Goal: Feedback & Contribution: Submit feedback/report problem

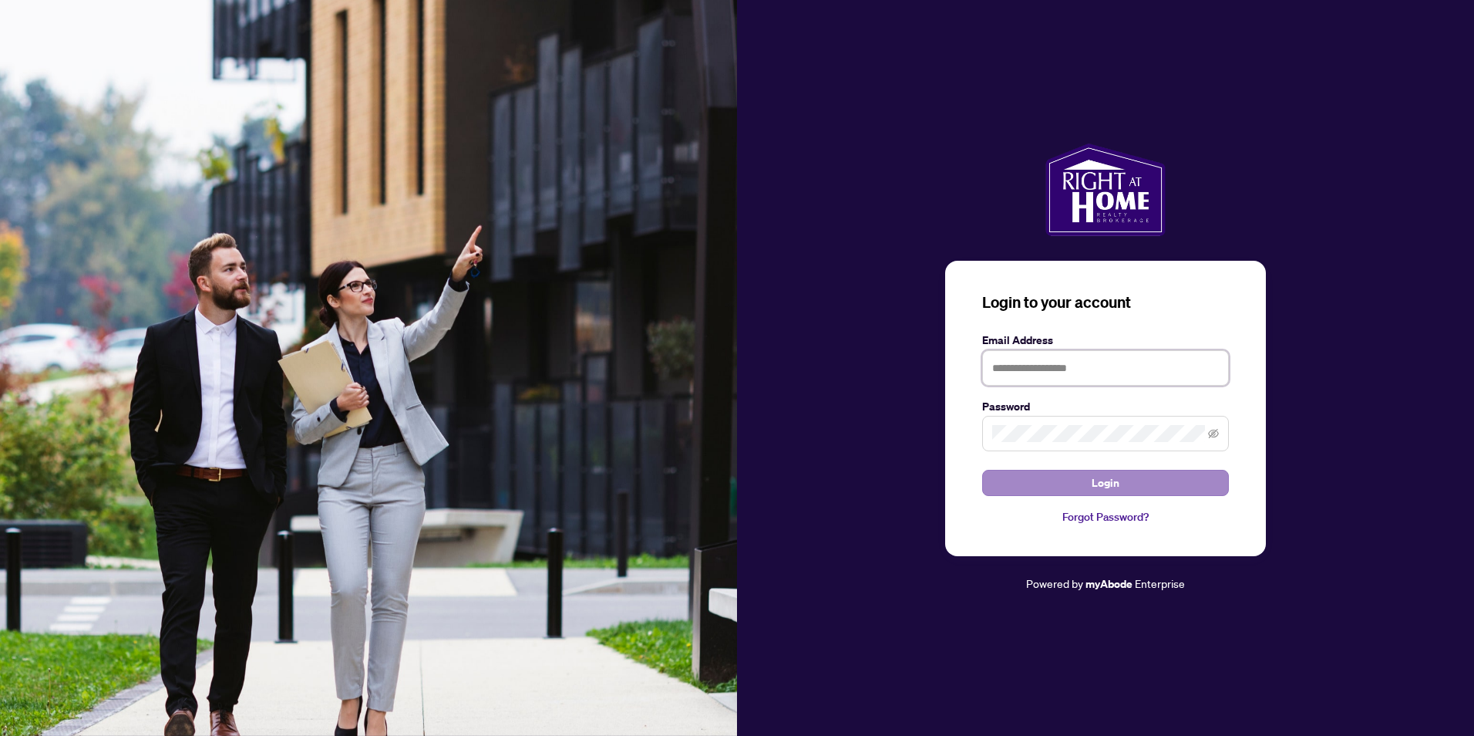
type input "**********"
click at [1110, 476] on span "Login" at bounding box center [1106, 482] width 28 height 25
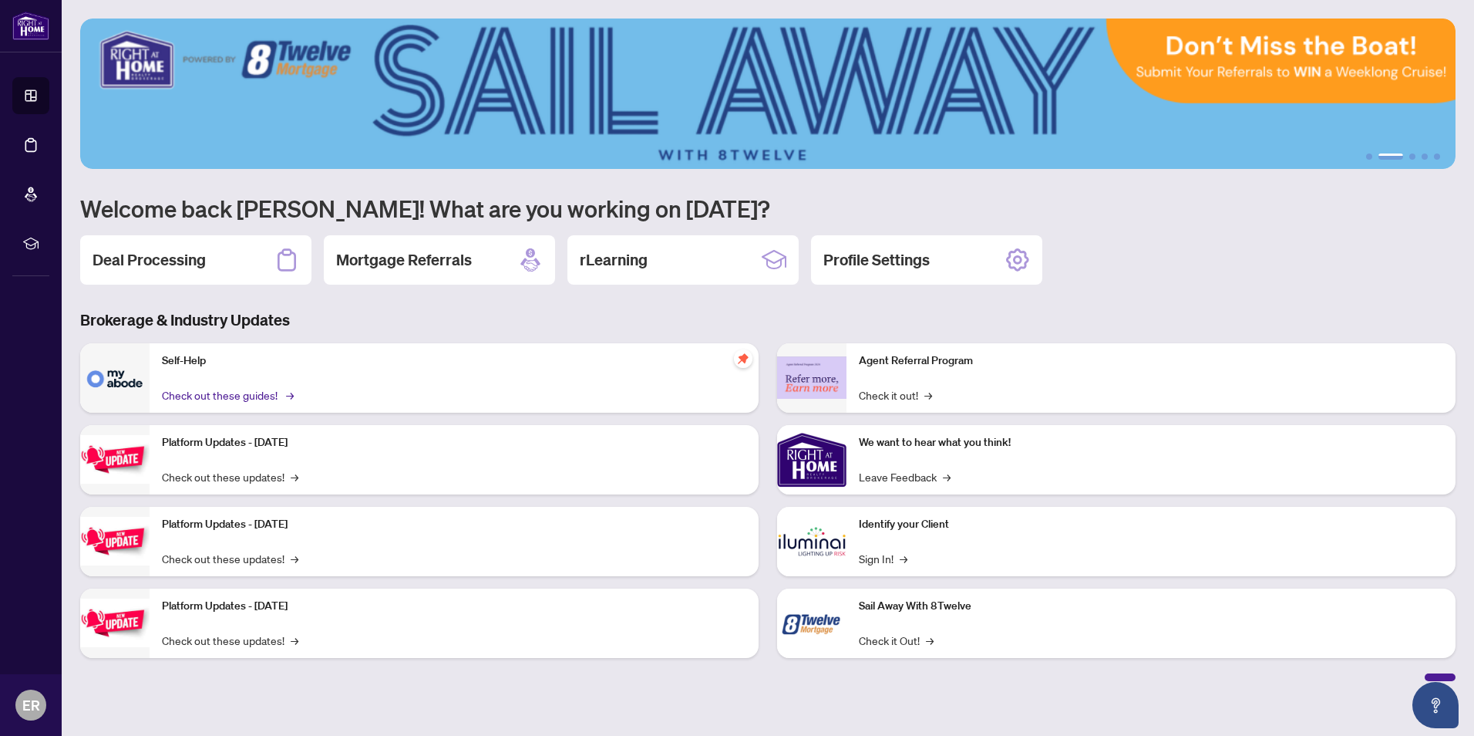
click at [269, 392] on link "Check out these guides! →" at bounding box center [227, 394] width 130 height 17
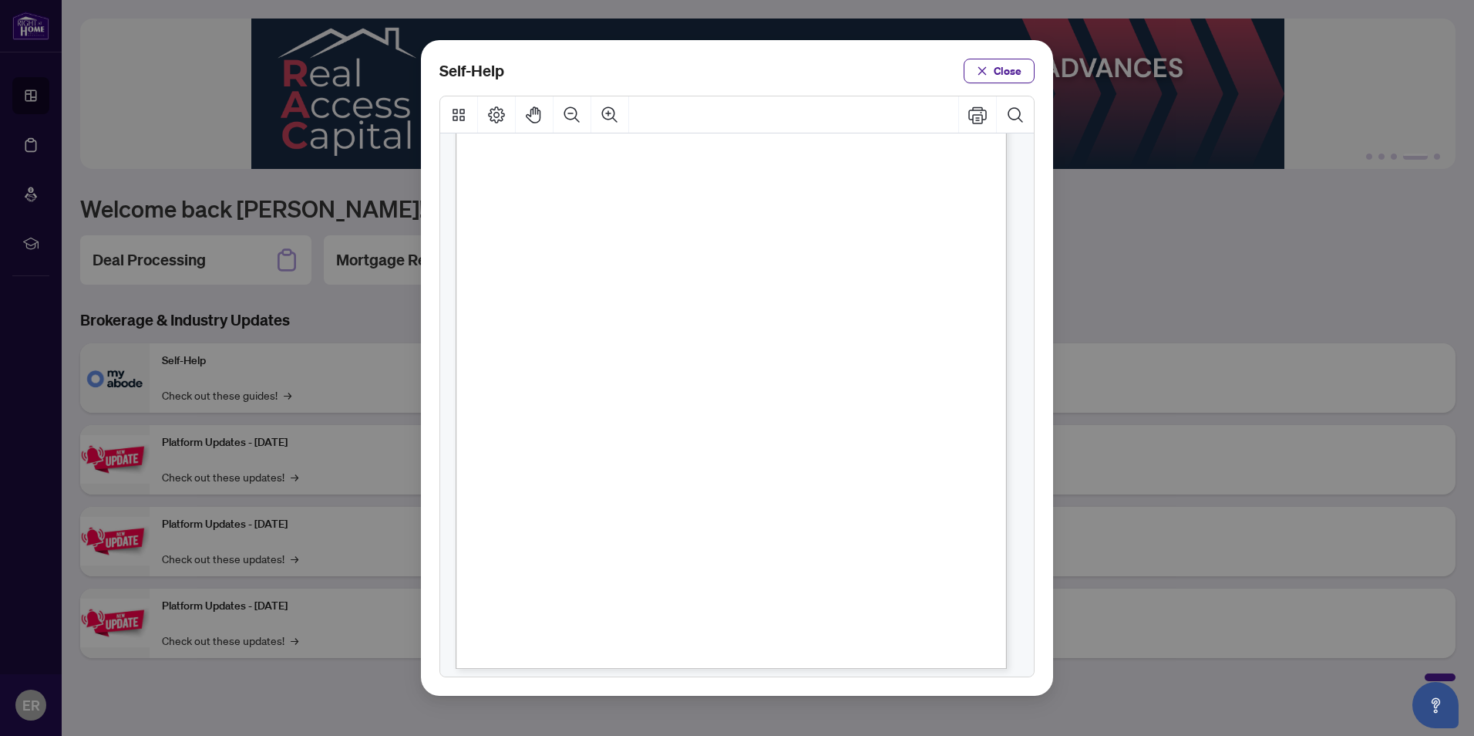
scroll to position [933, 0]
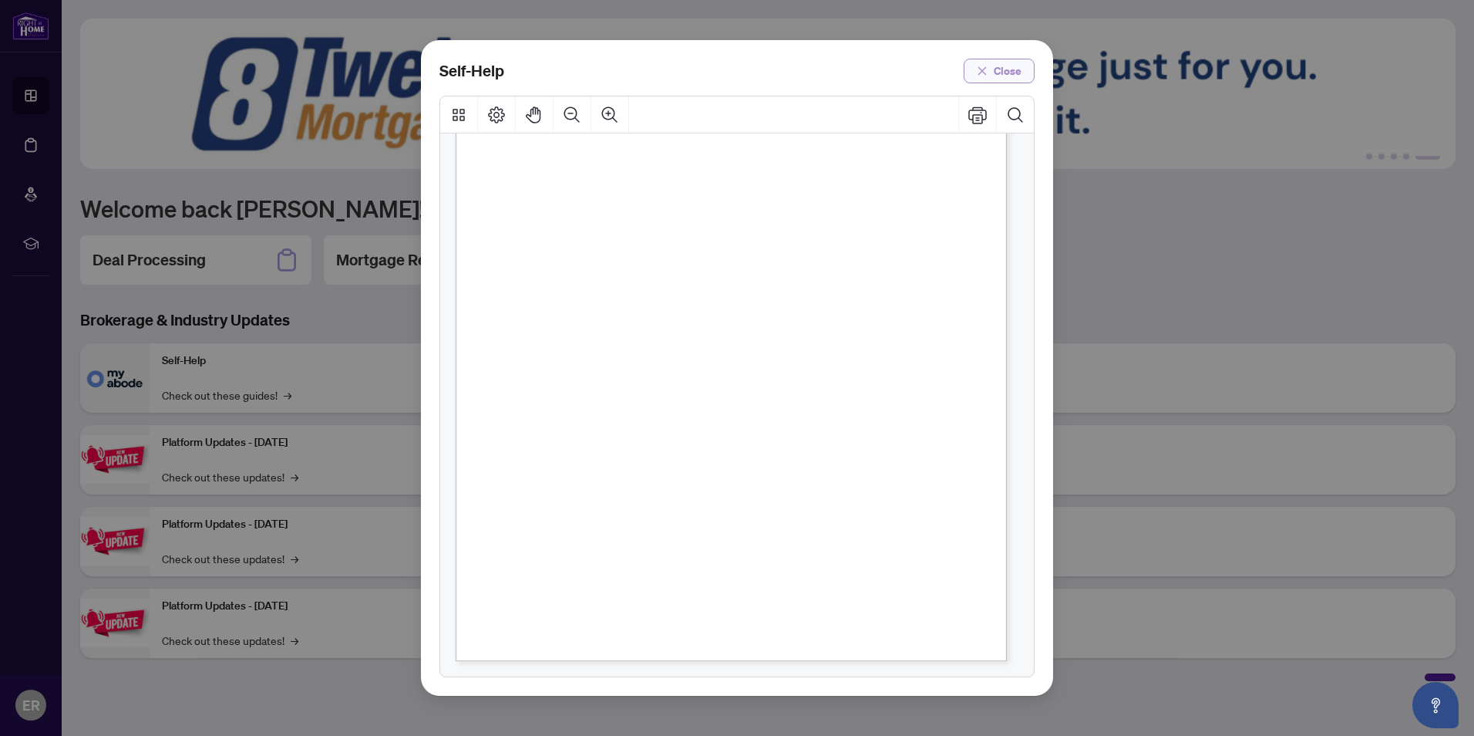
click at [1009, 69] on span "Close" at bounding box center [1008, 71] width 28 height 25
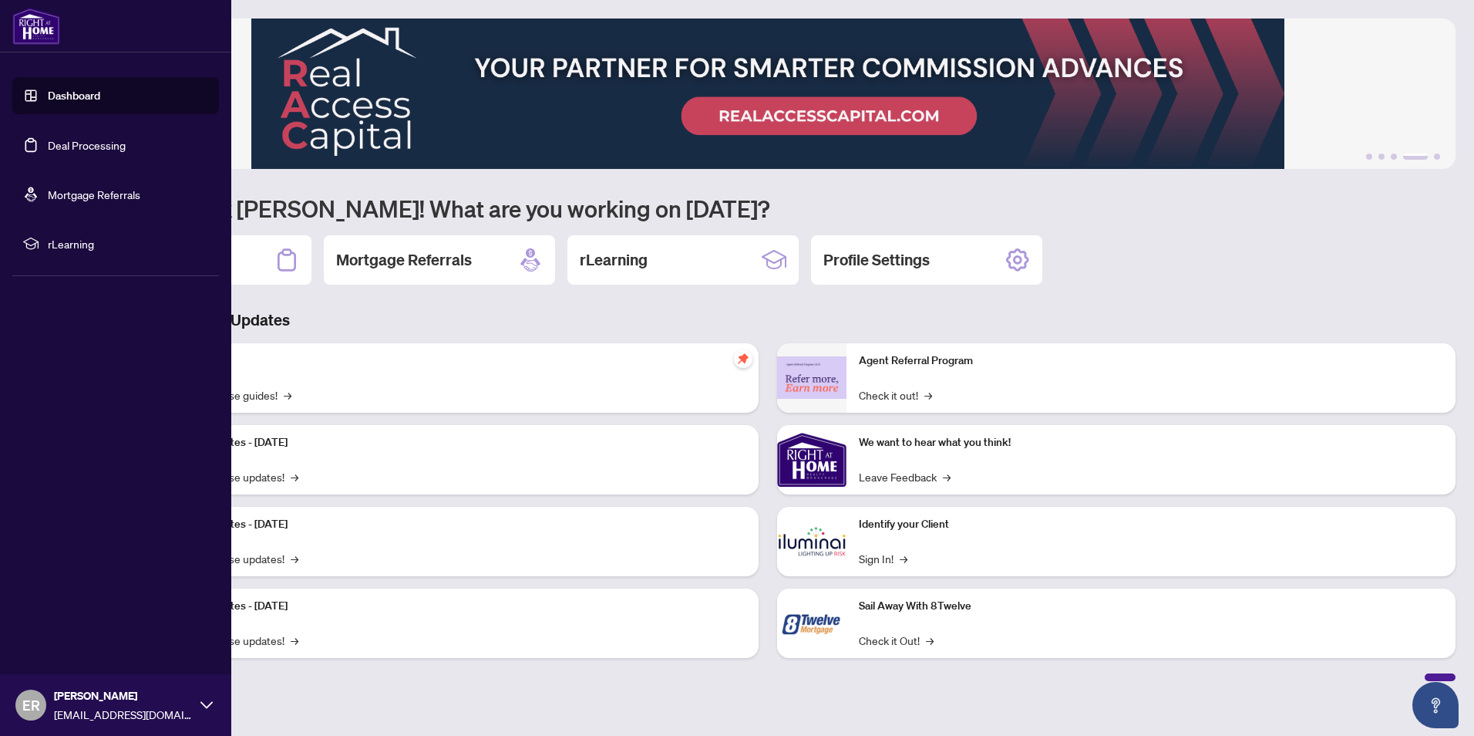
click at [48, 89] on link "Dashboard" at bounding box center [74, 96] width 52 height 14
click at [64, 89] on link "Dashboard" at bounding box center [74, 96] width 52 height 14
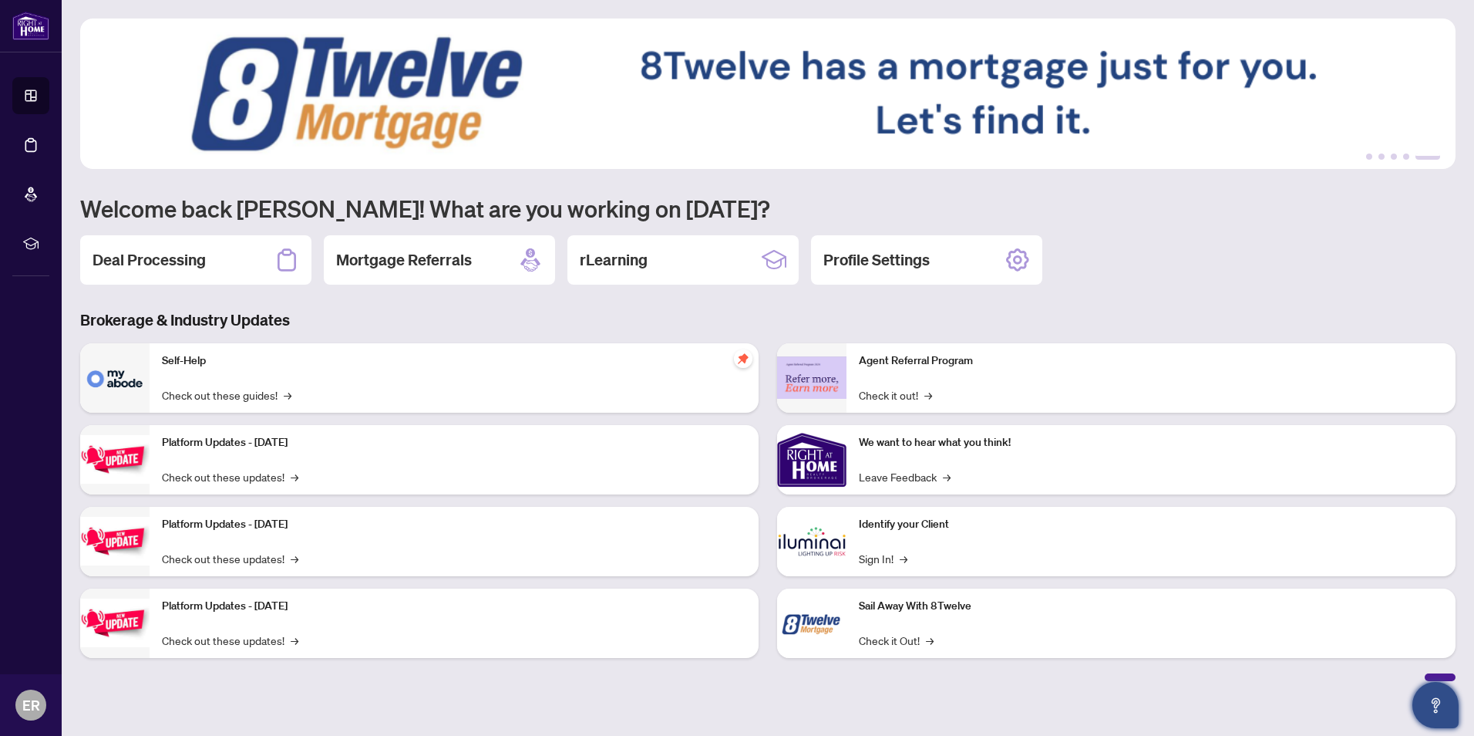
click at [1436, 700] on icon "Open asap" at bounding box center [1436, 702] width 8 height 11
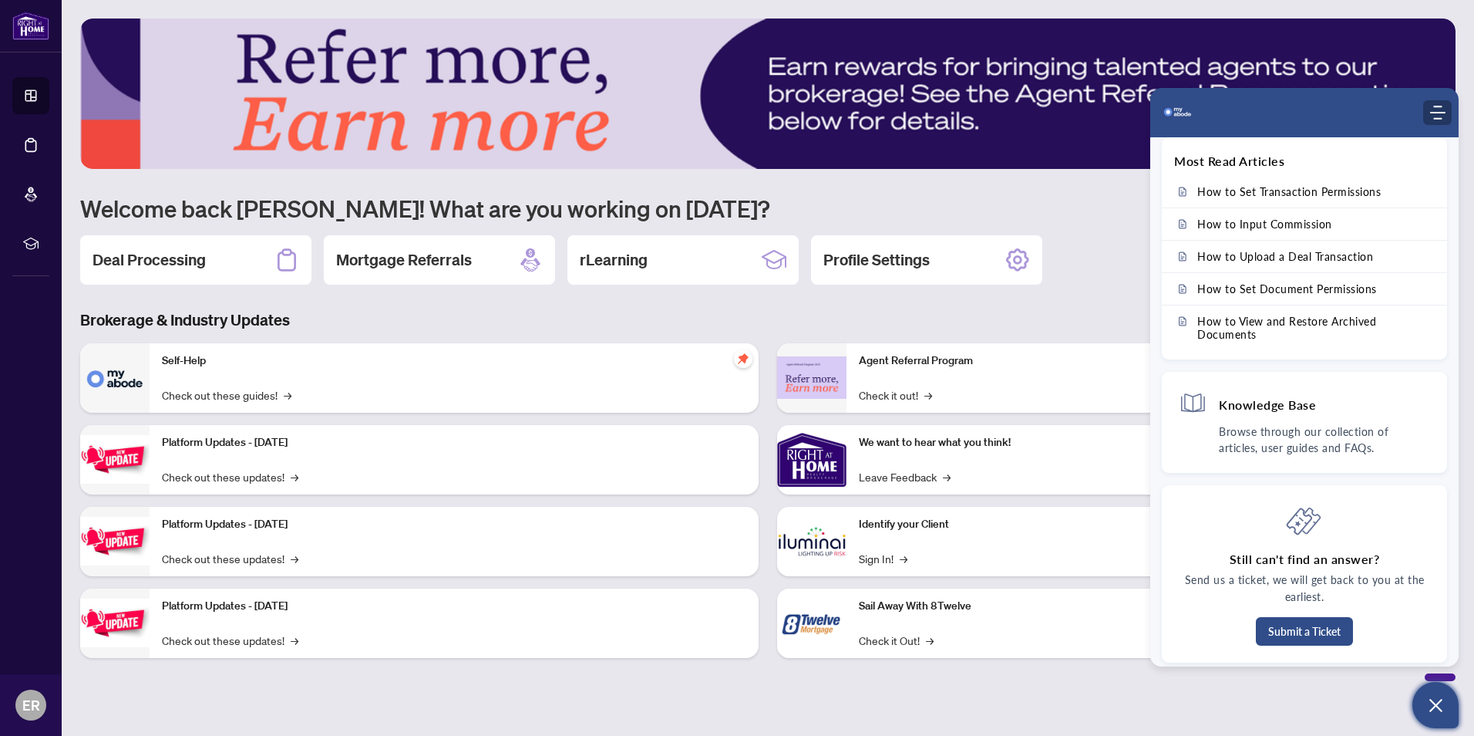
click at [1433, 109] on icon "Modules Menu" at bounding box center [1437, 112] width 15 height 15
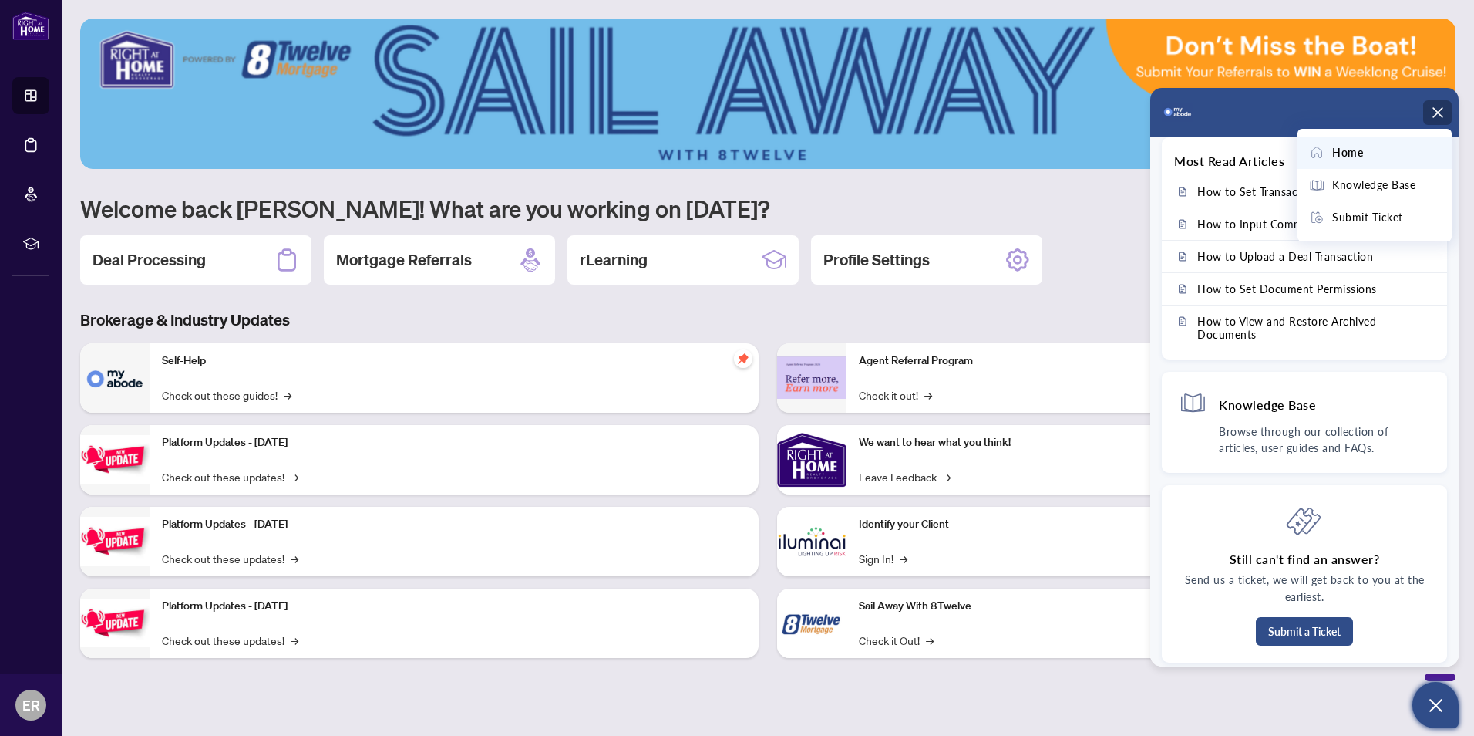
click at [1106, 91] on img at bounding box center [768, 94] width 1376 height 150
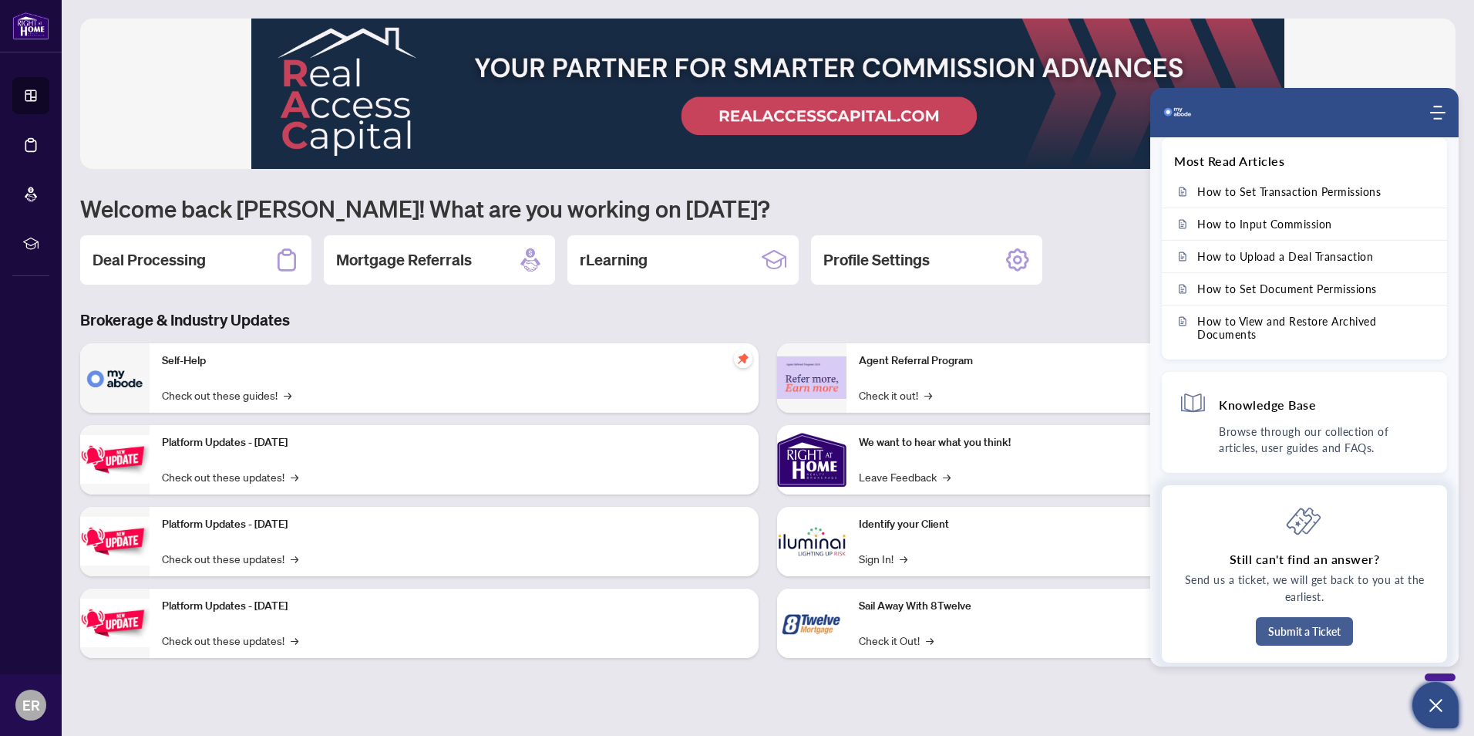
click at [1313, 627] on button "Submit a Ticket" at bounding box center [1304, 631] width 97 height 29
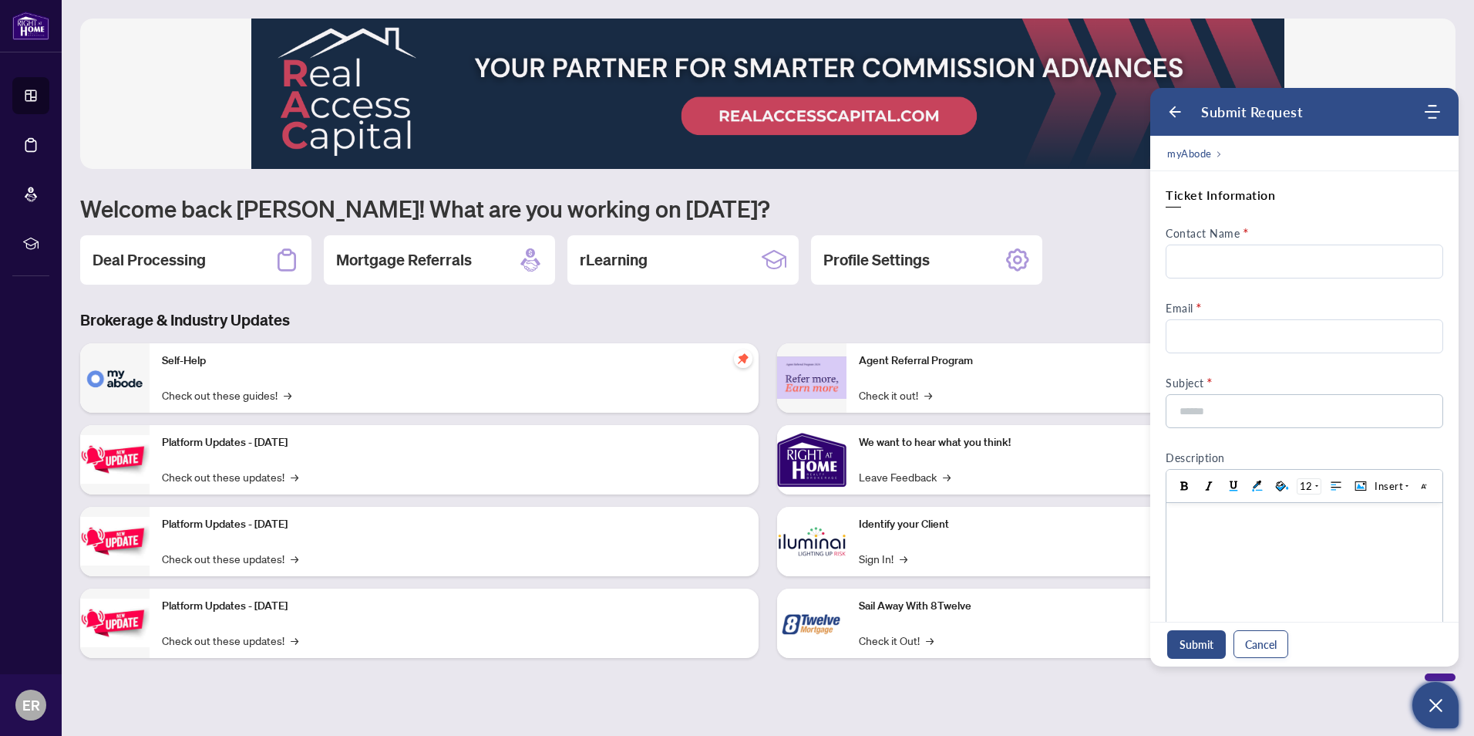
scroll to position [0, 0]
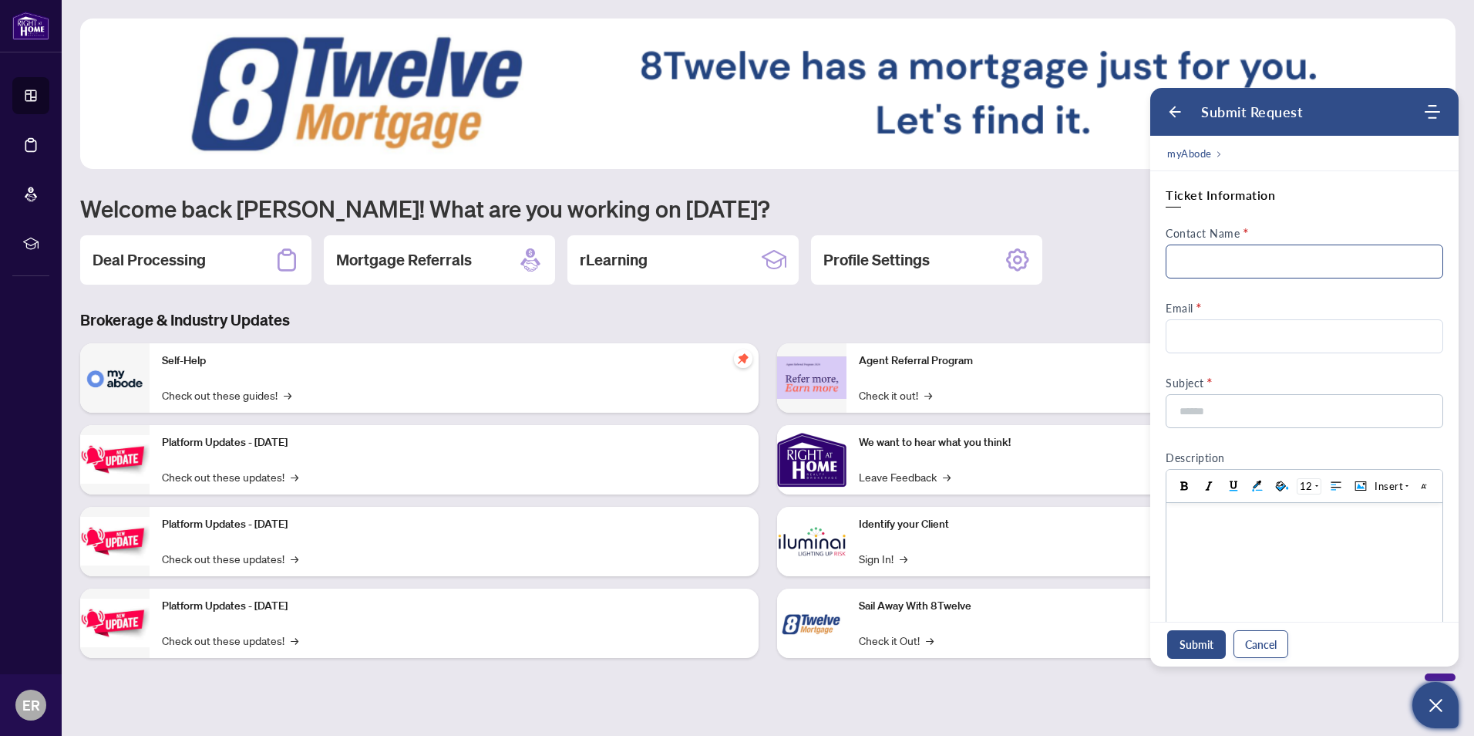
click at [1188, 264] on input "Contact Name" at bounding box center [1305, 261] width 278 height 34
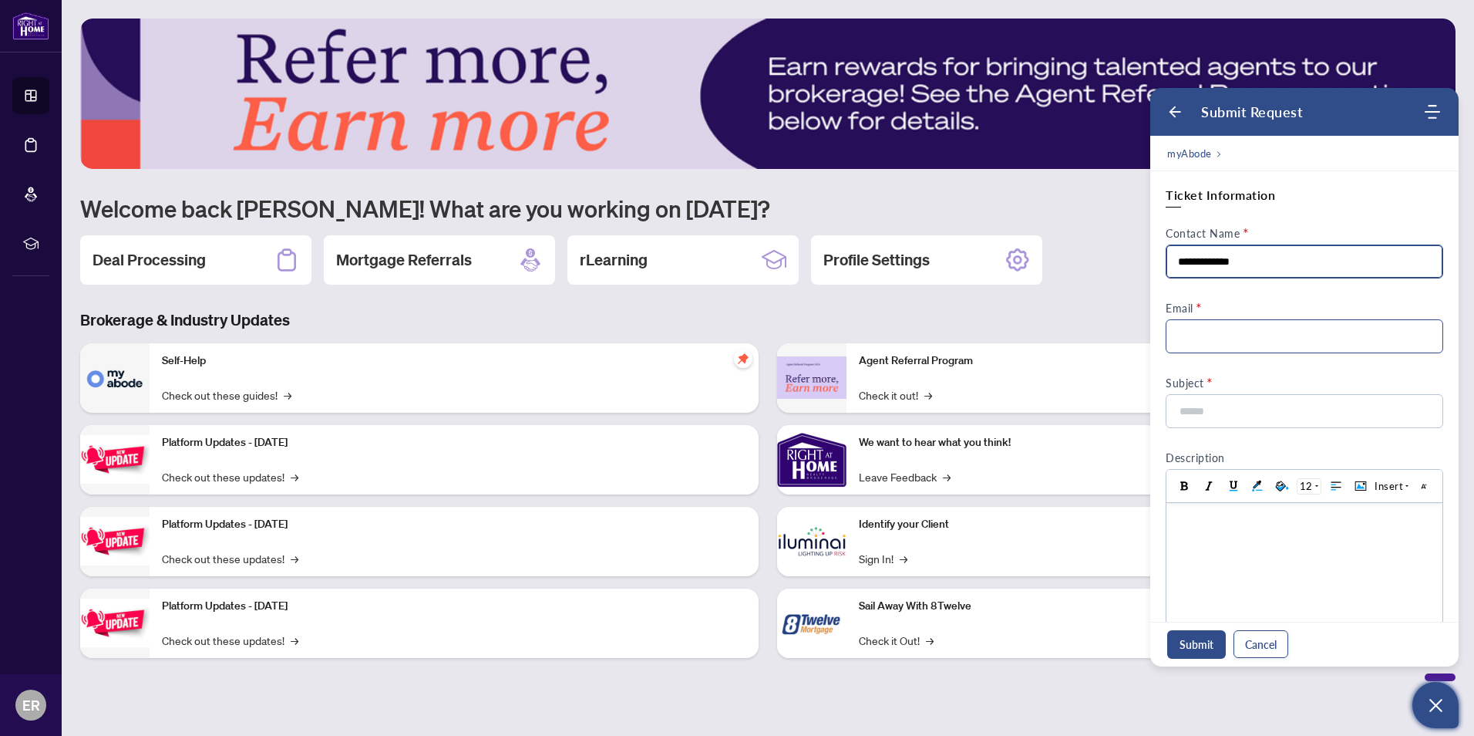
type input "**********"
click at [1184, 335] on input "Email" at bounding box center [1305, 336] width 278 height 34
type input "**********"
click at [1250, 409] on input "**********" at bounding box center [1300, 411] width 244 height 32
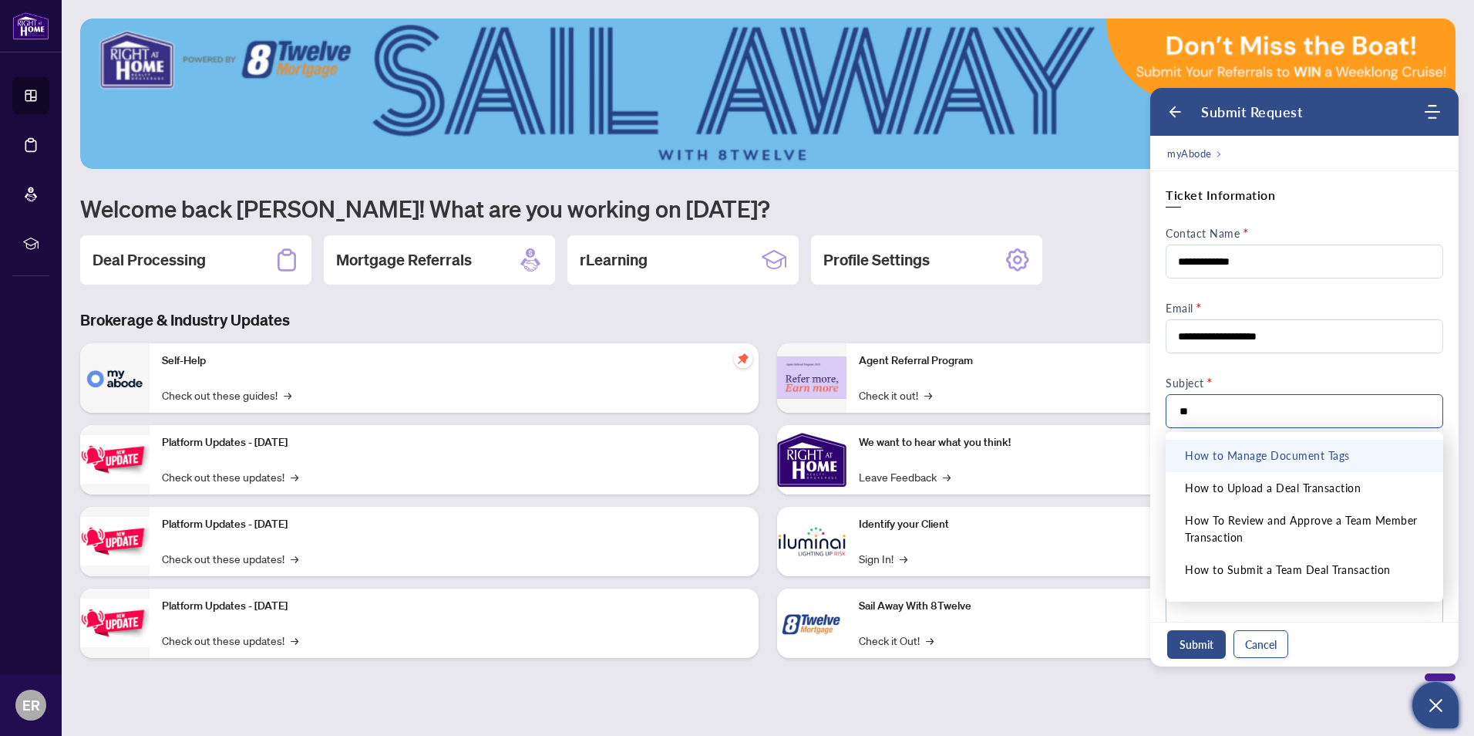
type input "*"
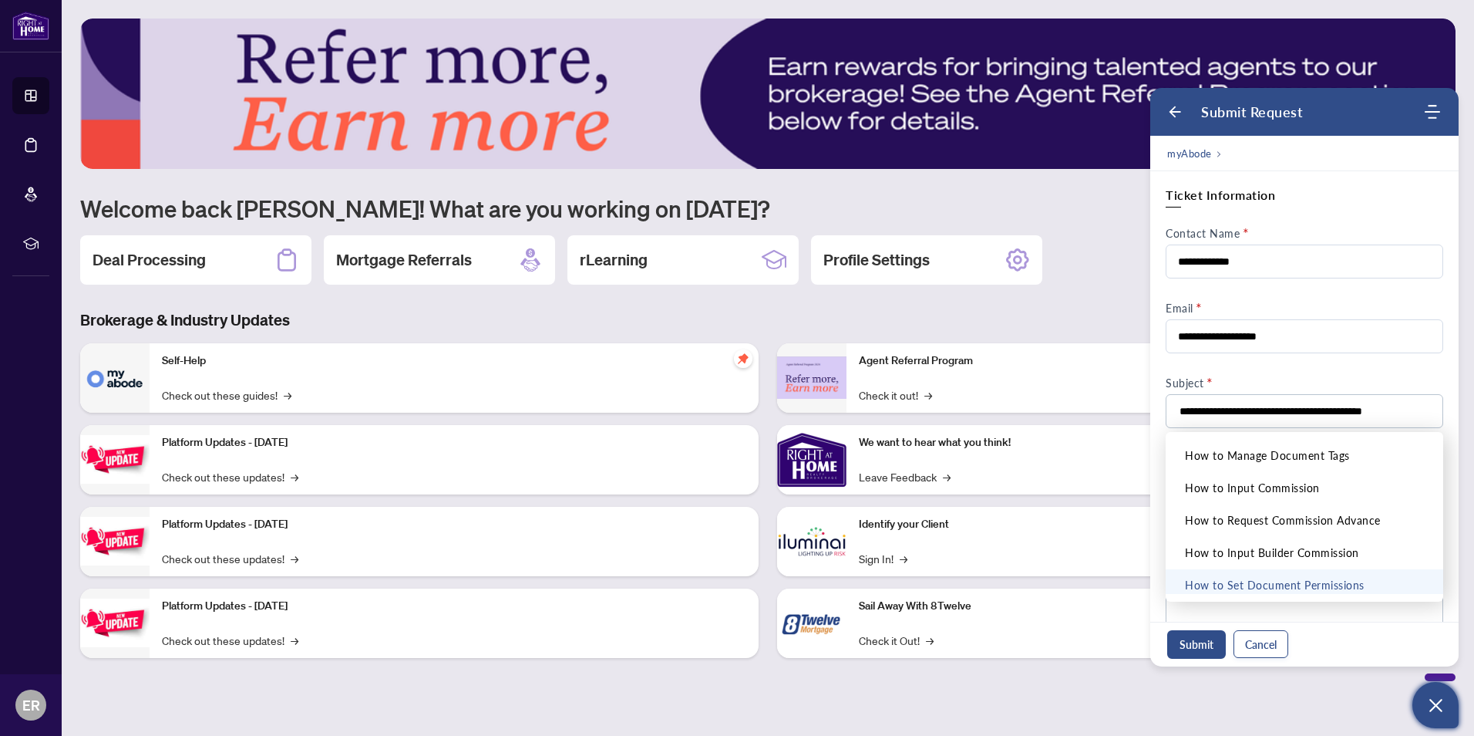
type input "**********"
click at [1335, 637] on div "Submit Cancel" at bounding box center [1304, 643] width 308 height 45
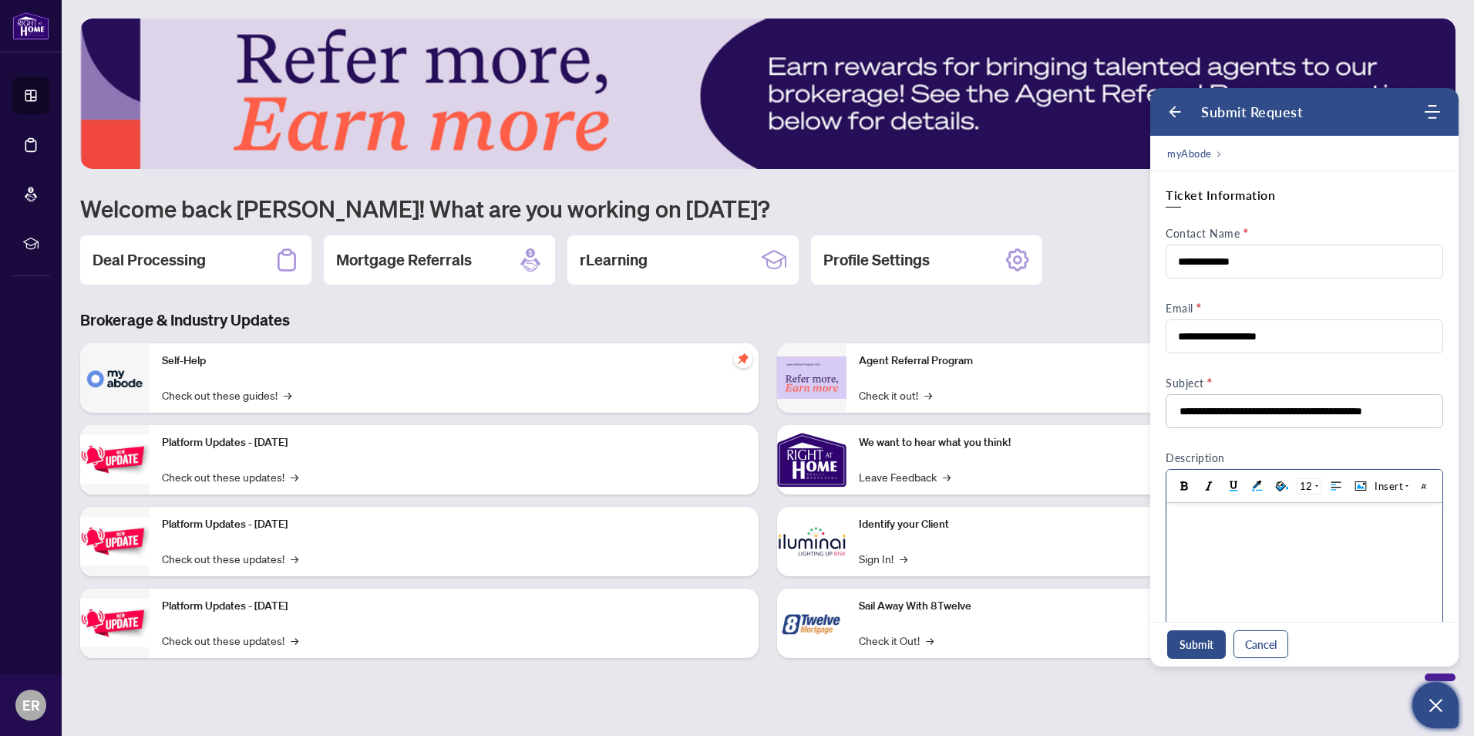
click at [1179, 518] on div at bounding box center [1304, 518] width 261 height 16
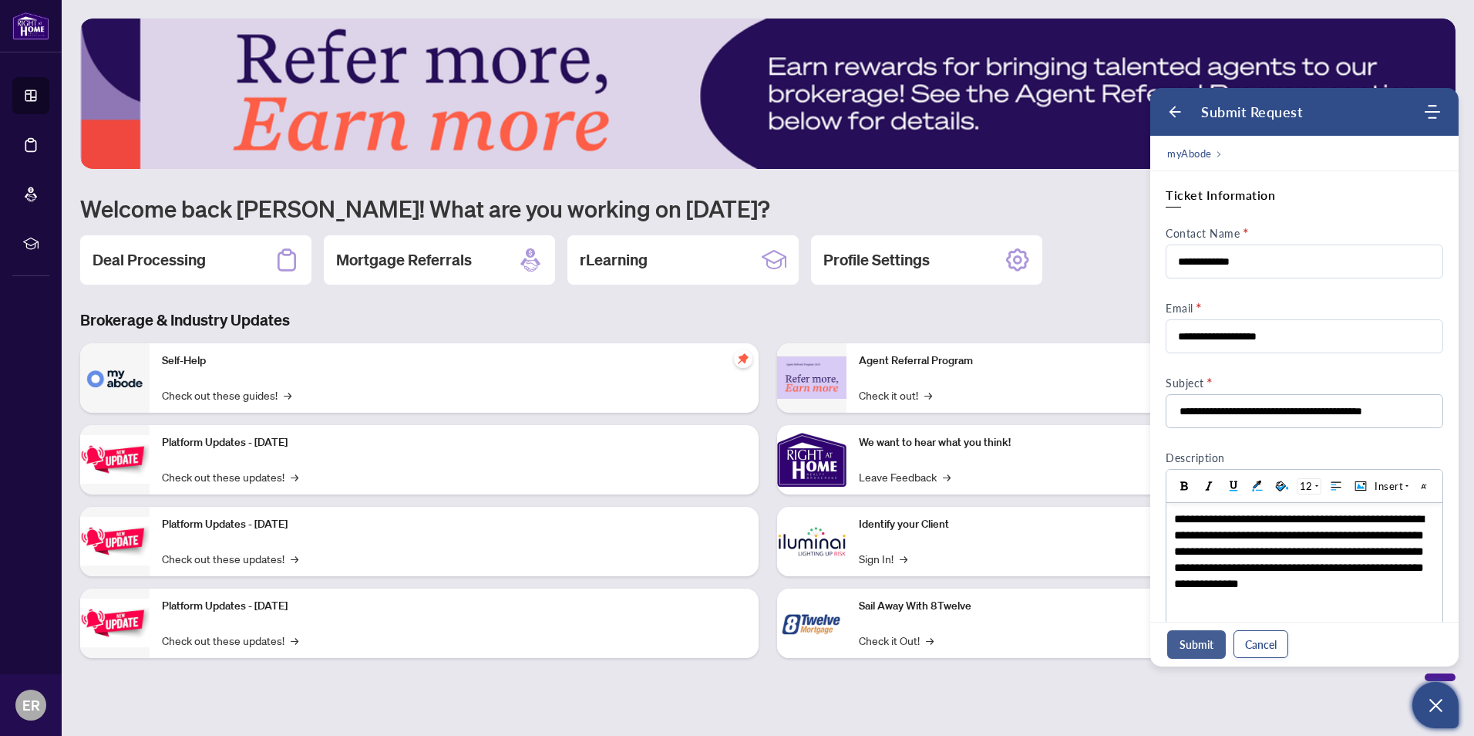
click at [1189, 640] on button "Submit" at bounding box center [1196, 644] width 59 height 29
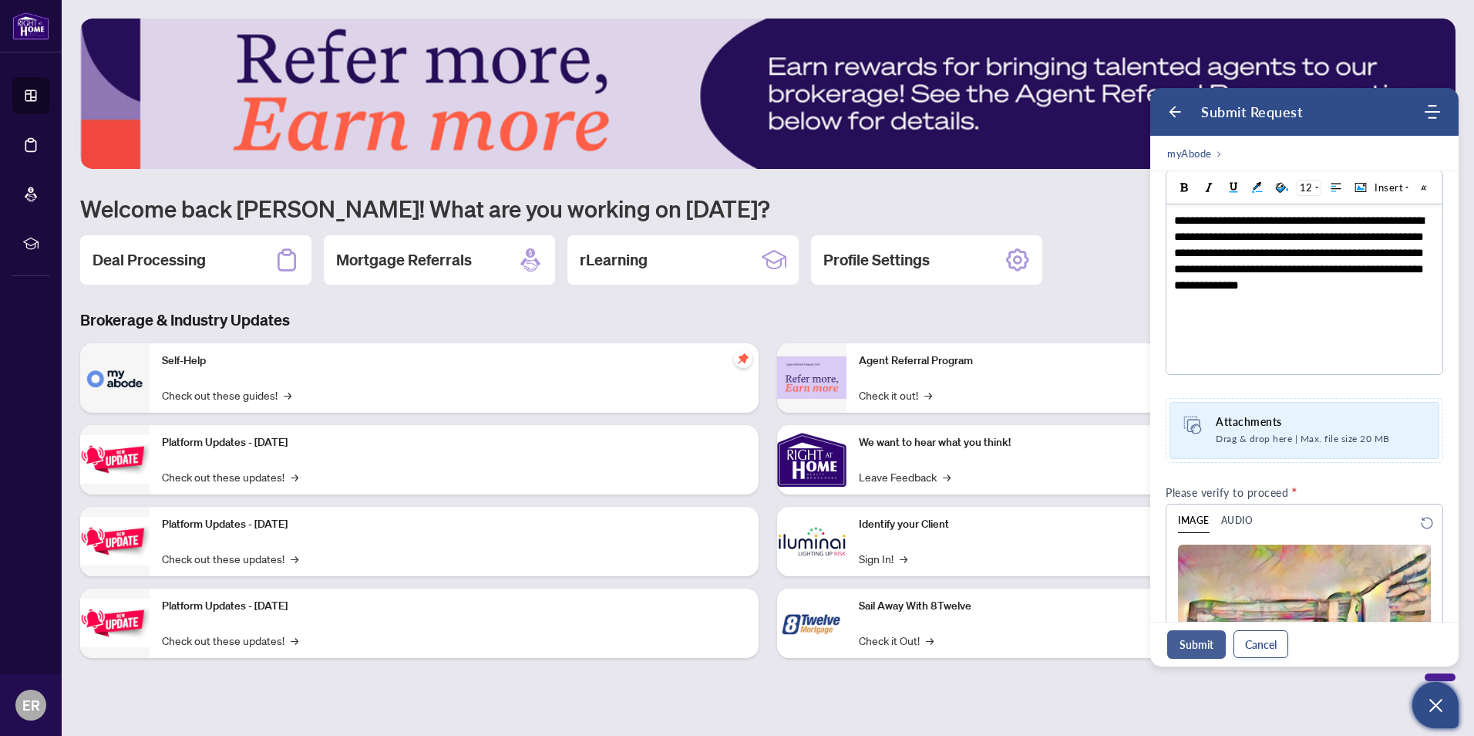
scroll to position [556, 0]
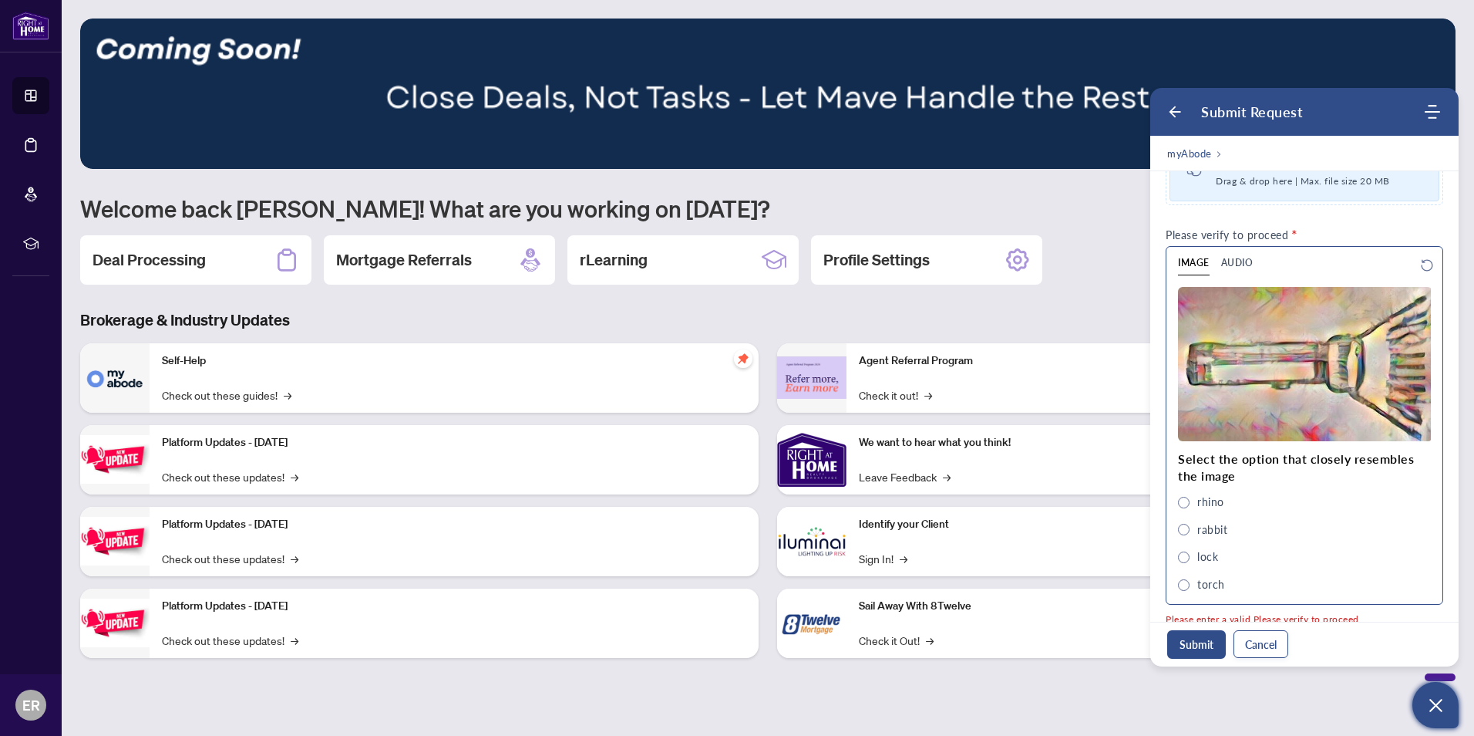
click at [1187, 586] on span "torch" at bounding box center [1184, 585] width 12 height 12
click at [1193, 633] on button "Submit" at bounding box center [1196, 644] width 59 height 29
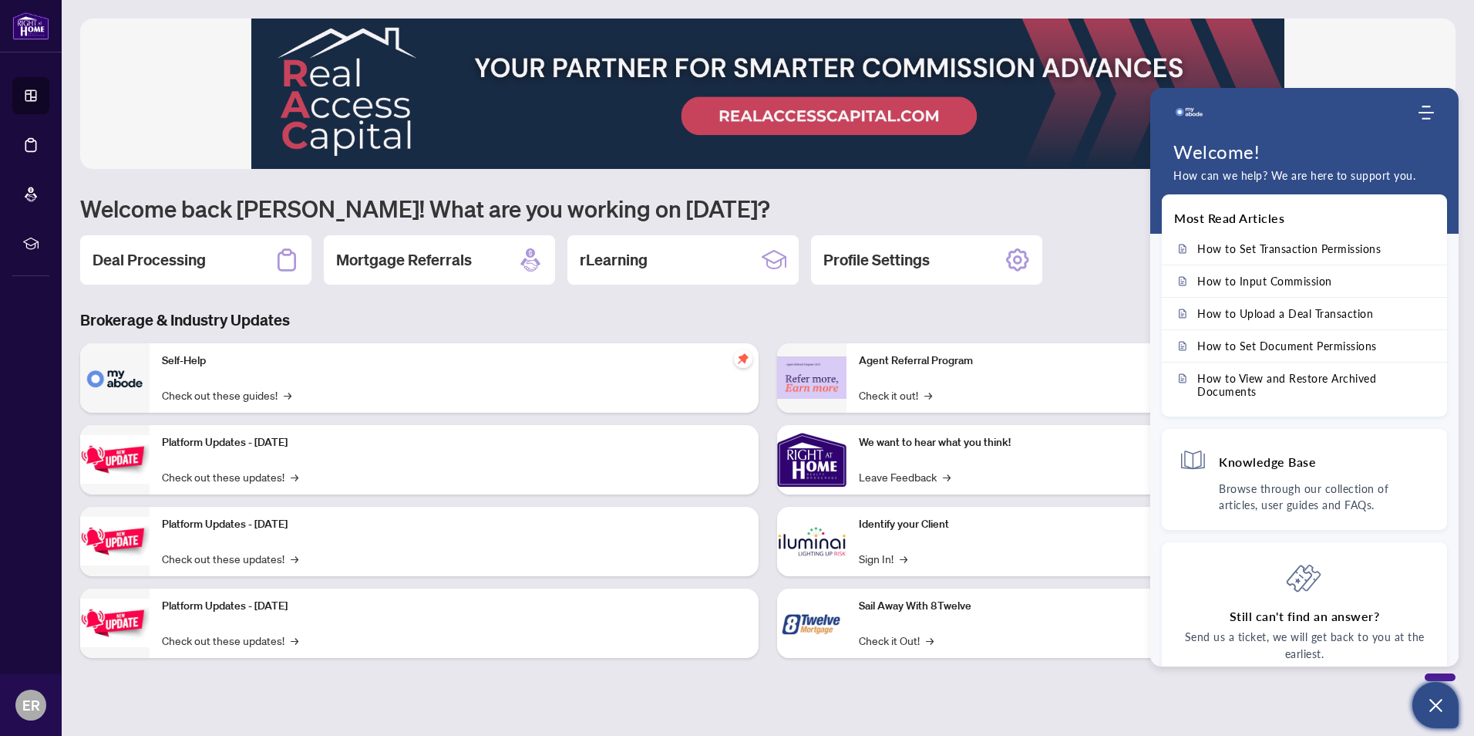
click at [1439, 701] on icon "Open asap" at bounding box center [1435, 704] width 19 height 19
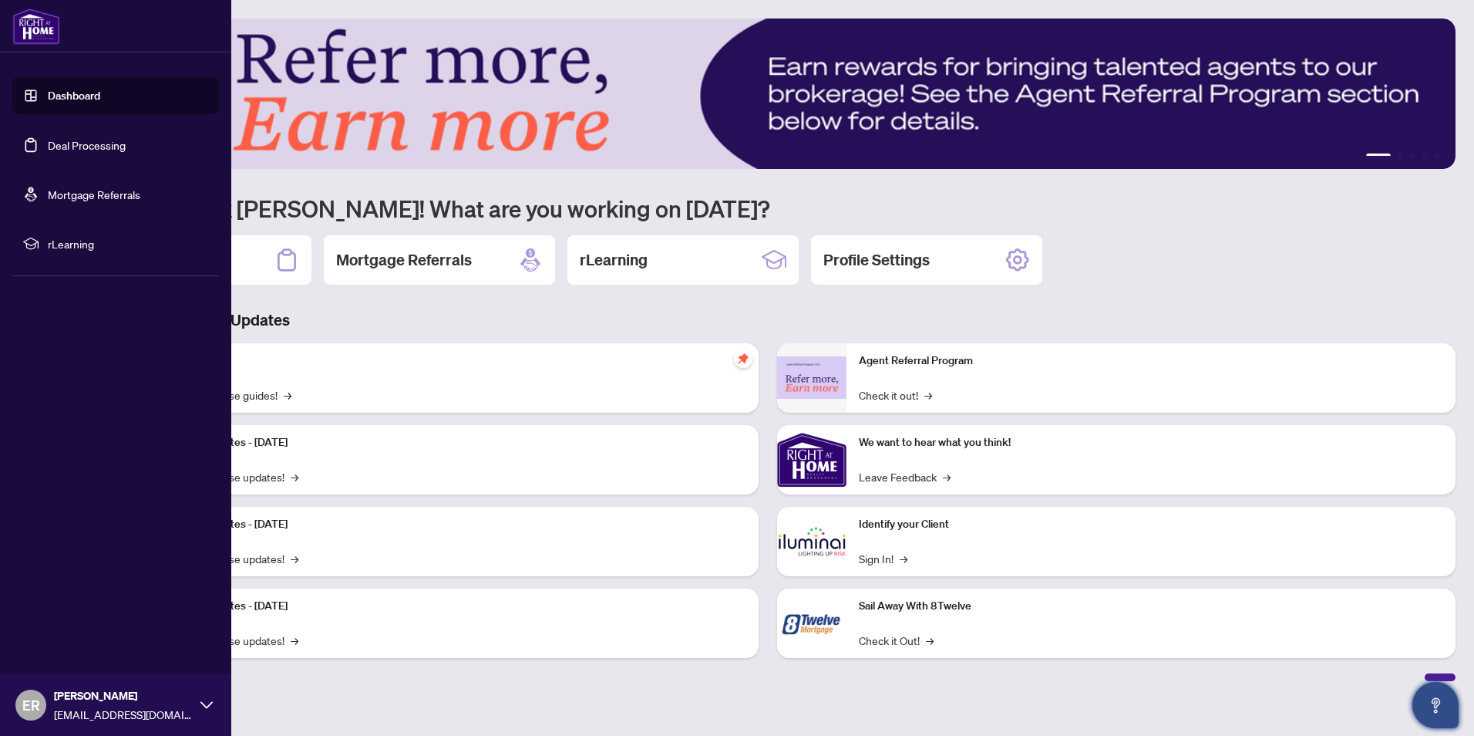
click at [206, 701] on icon at bounding box center [206, 705] width 12 height 12
click at [54, 608] on span "Logout" at bounding box center [62, 613] width 35 height 25
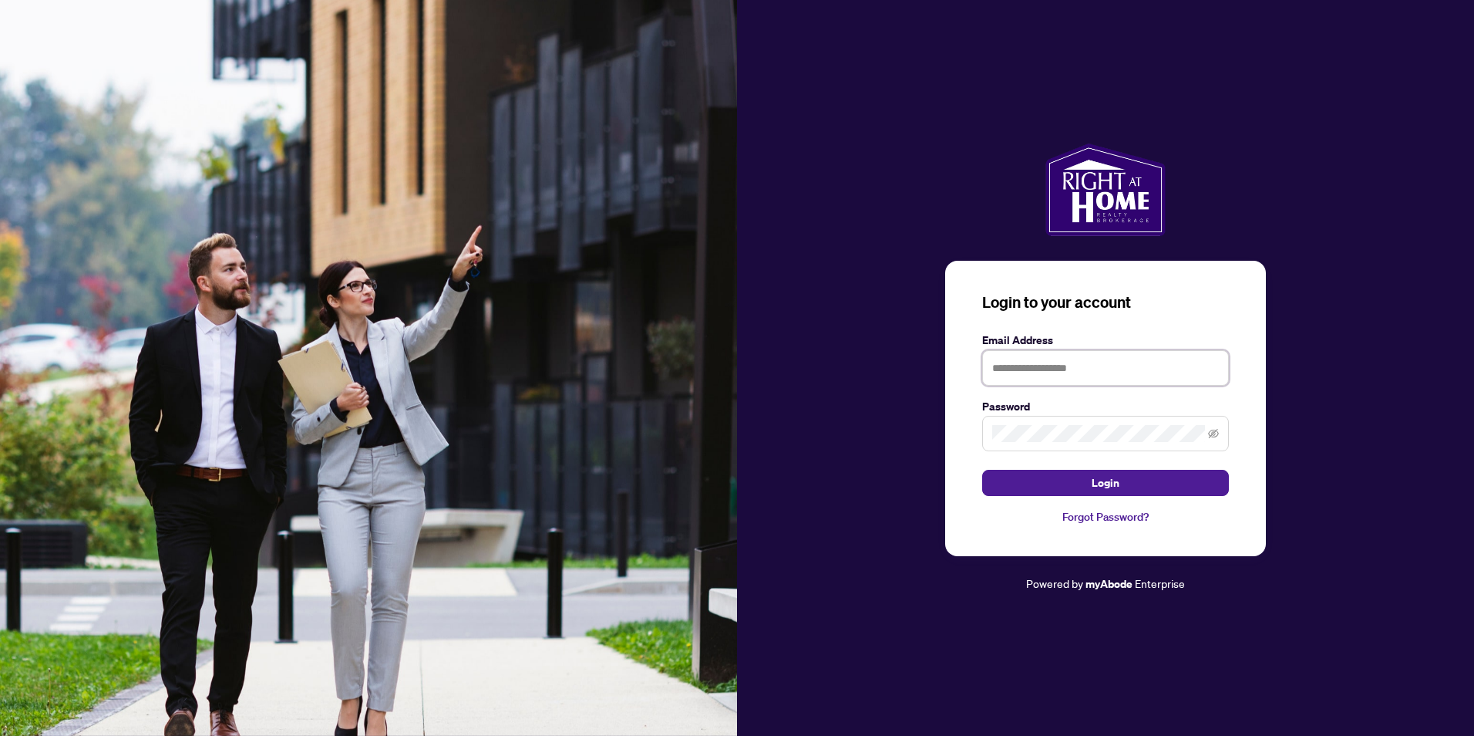
type input "**********"
click at [1098, 477] on span "Login" at bounding box center [1106, 482] width 28 height 25
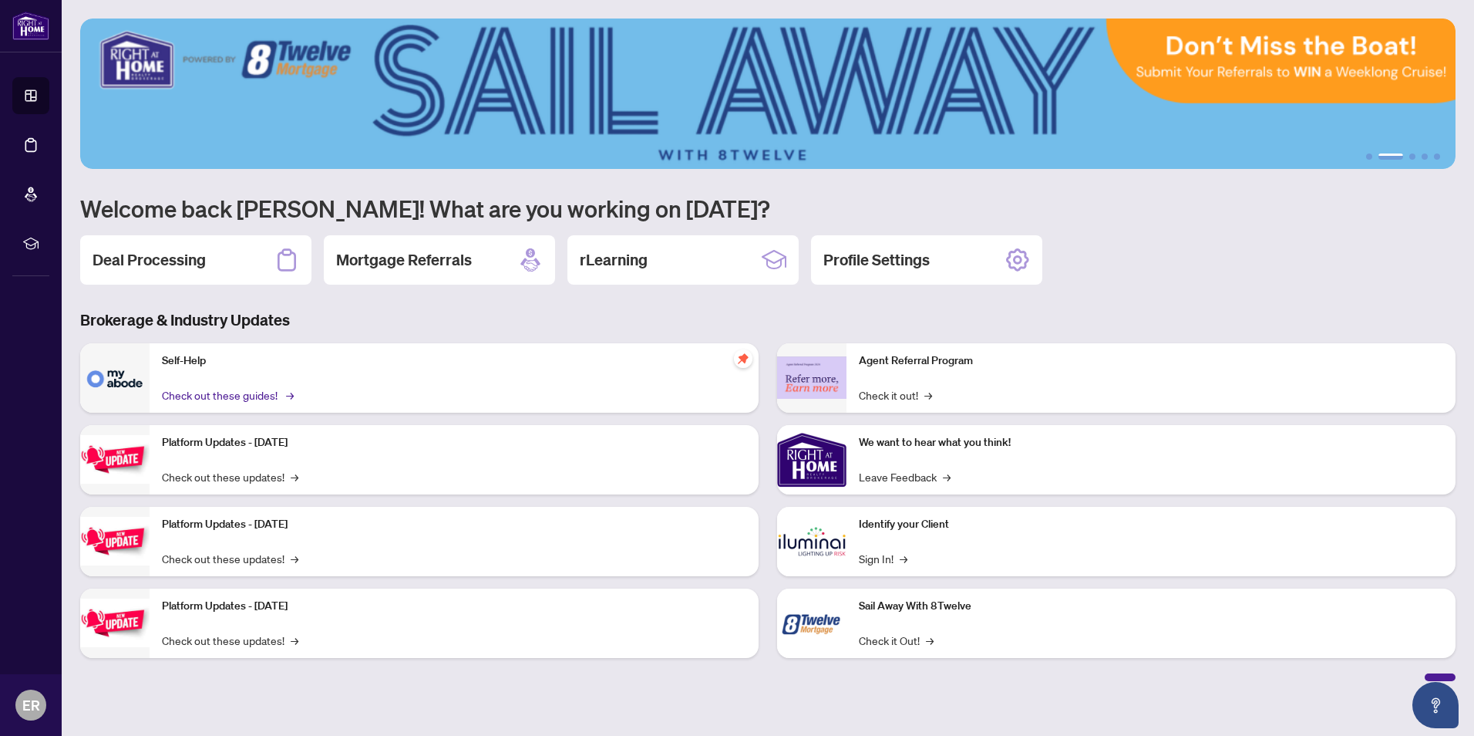
click at [274, 390] on link "Check out these guides! →" at bounding box center [227, 394] width 130 height 17
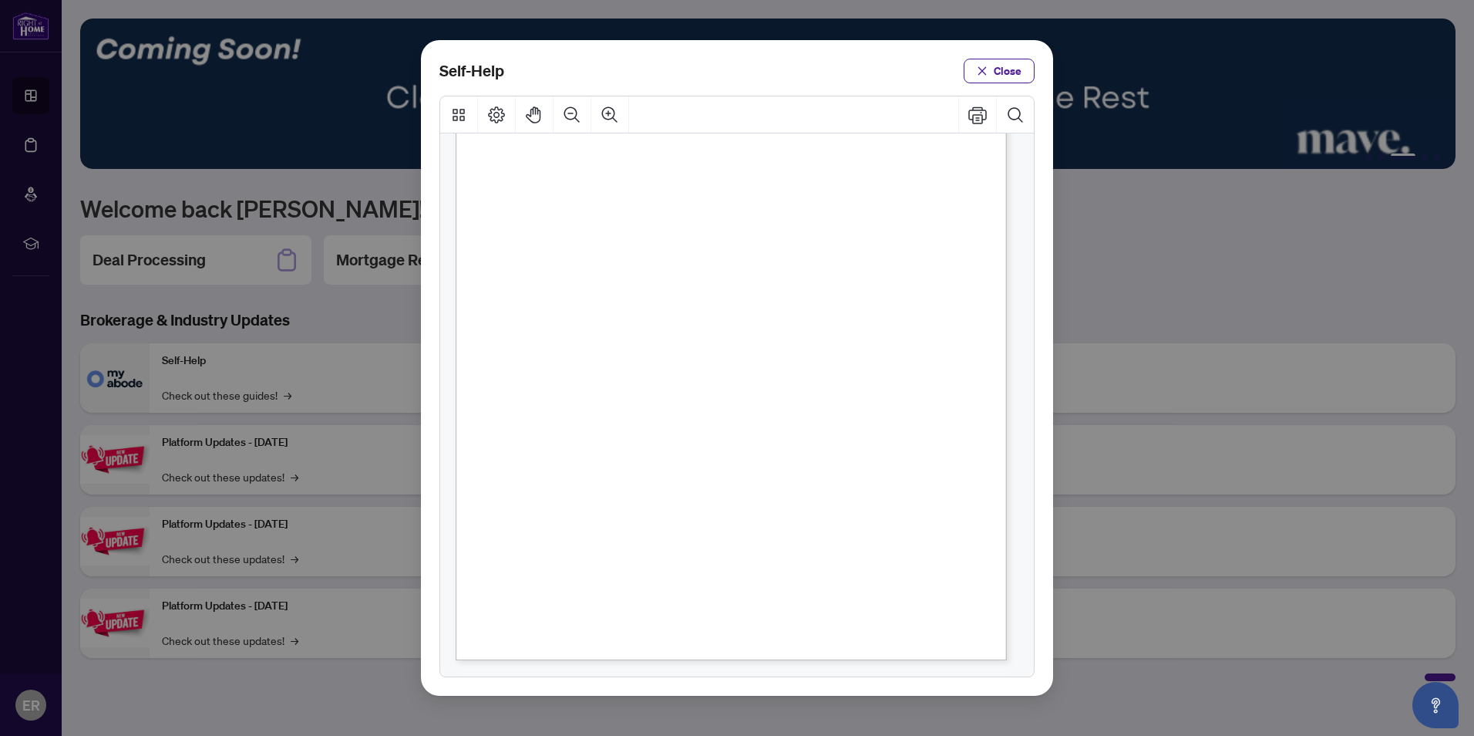
scroll to position [85, 0]
click at [1010, 67] on span "Close" at bounding box center [1008, 71] width 28 height 25
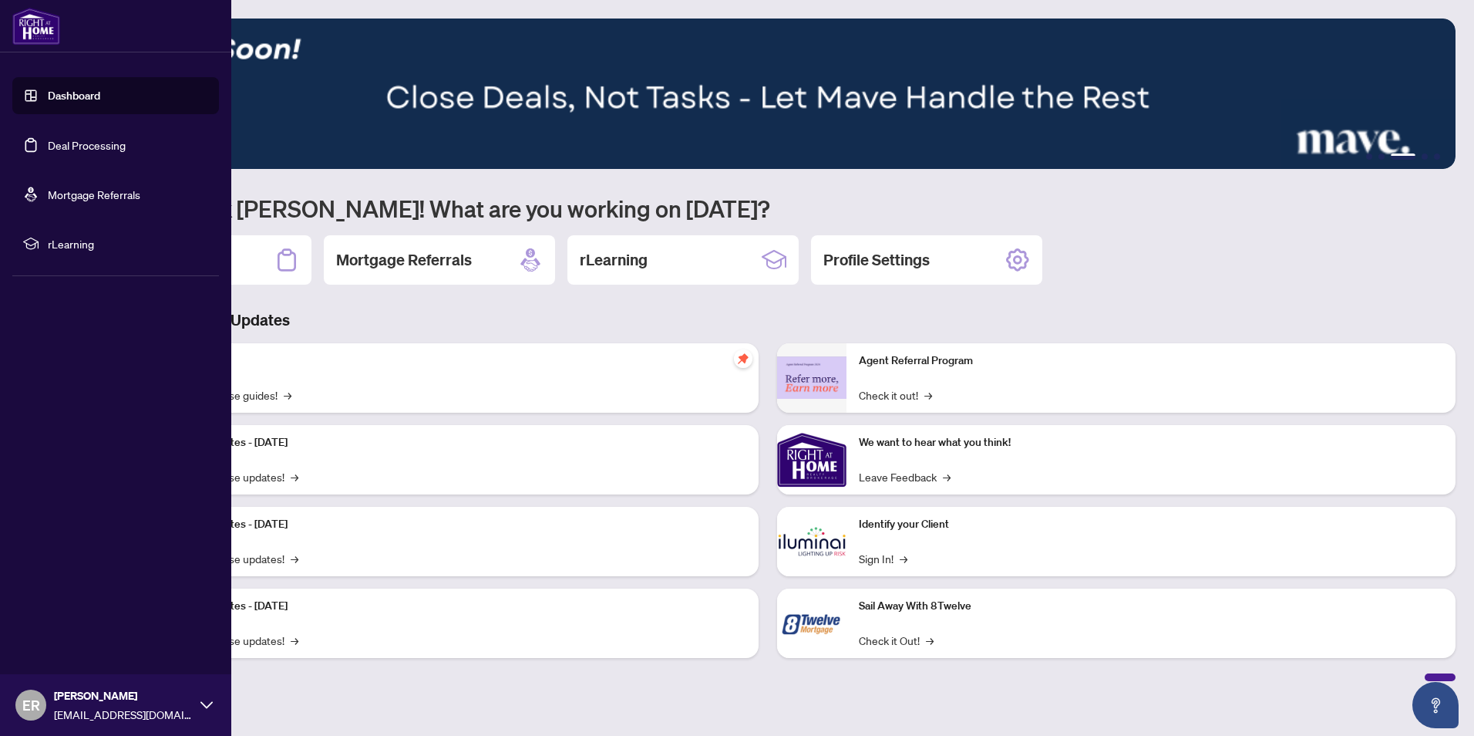
click at [203, 701] on icon at bounding box center [206, 705] width 12 height 12
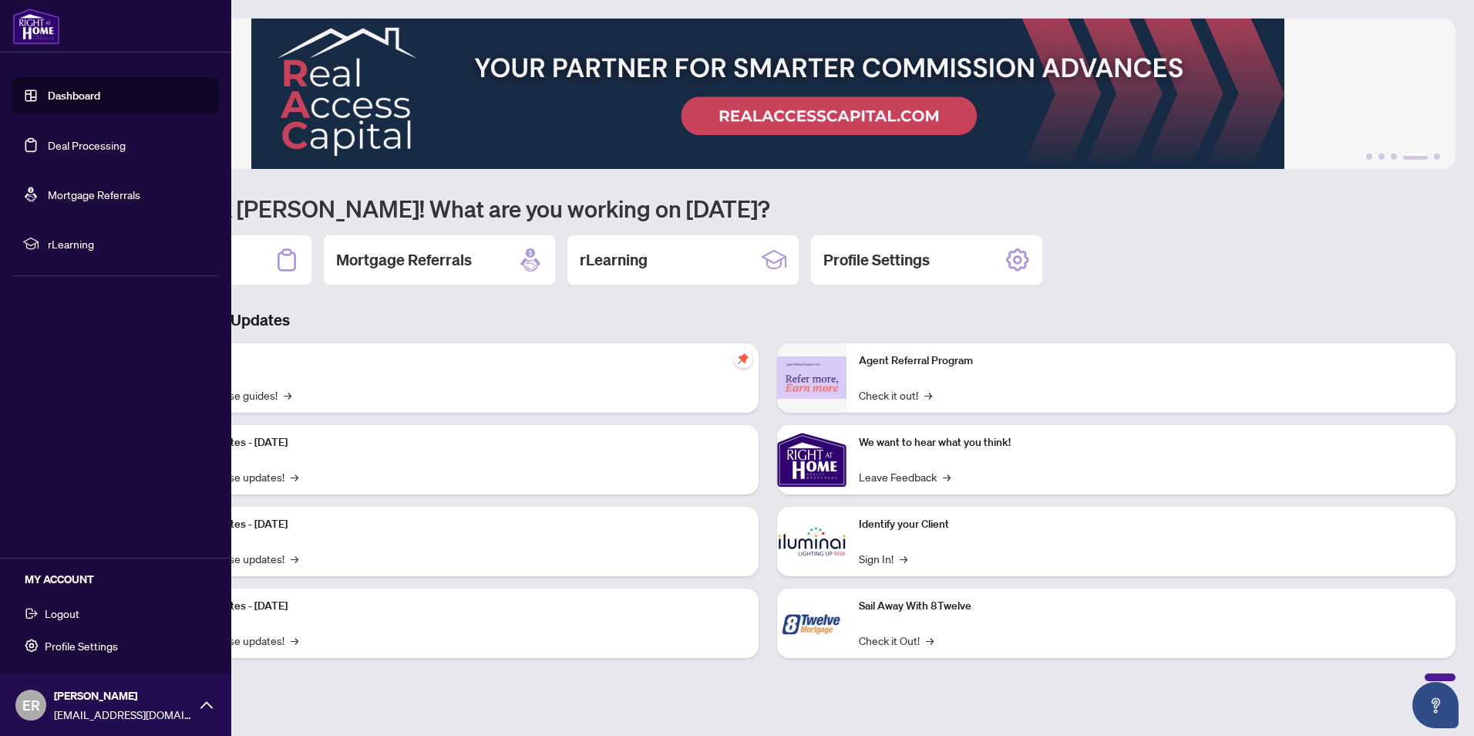
click at [63, 611] on span "Logout" at bounding box center [62, 613] width 35 height 25
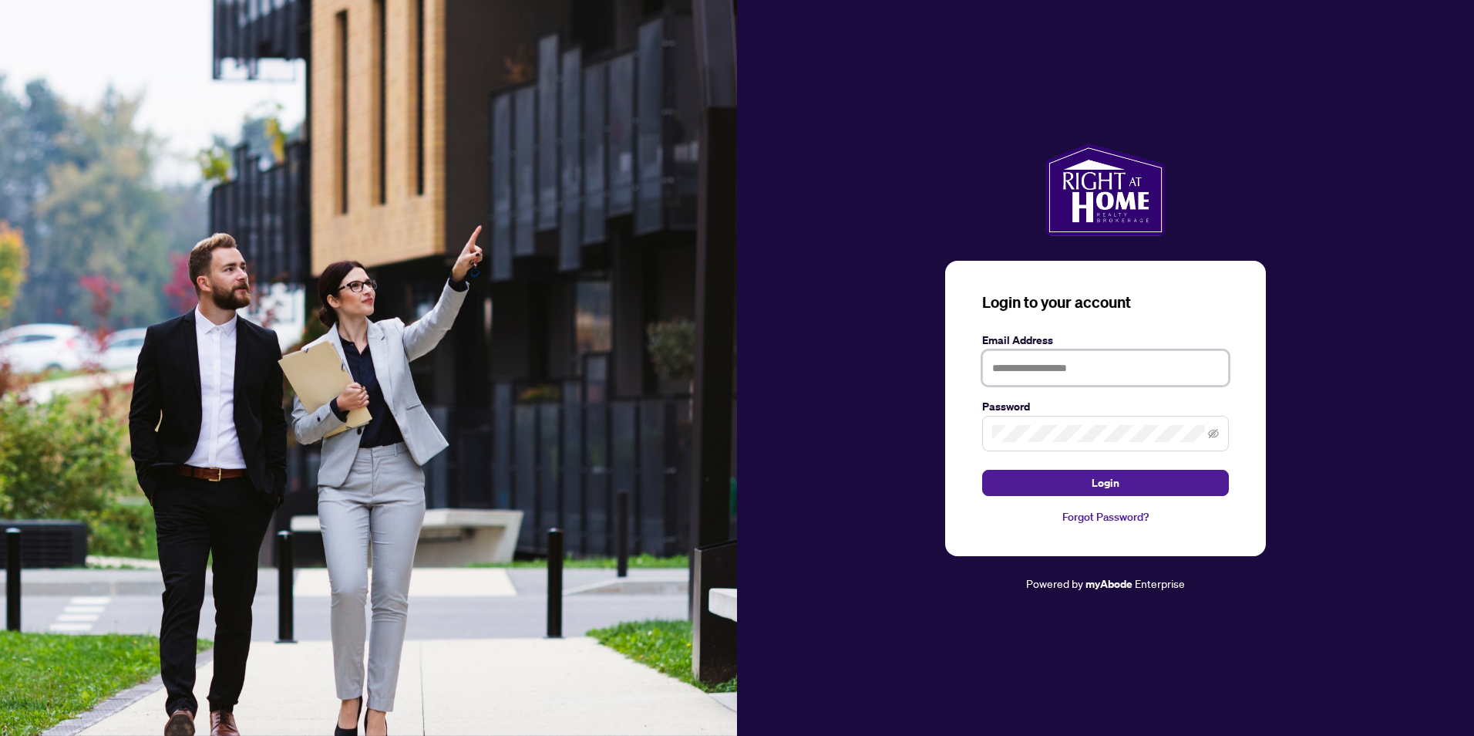
type input "**********"
